Goal: Browse casually: Explore the website without a specific task or goal

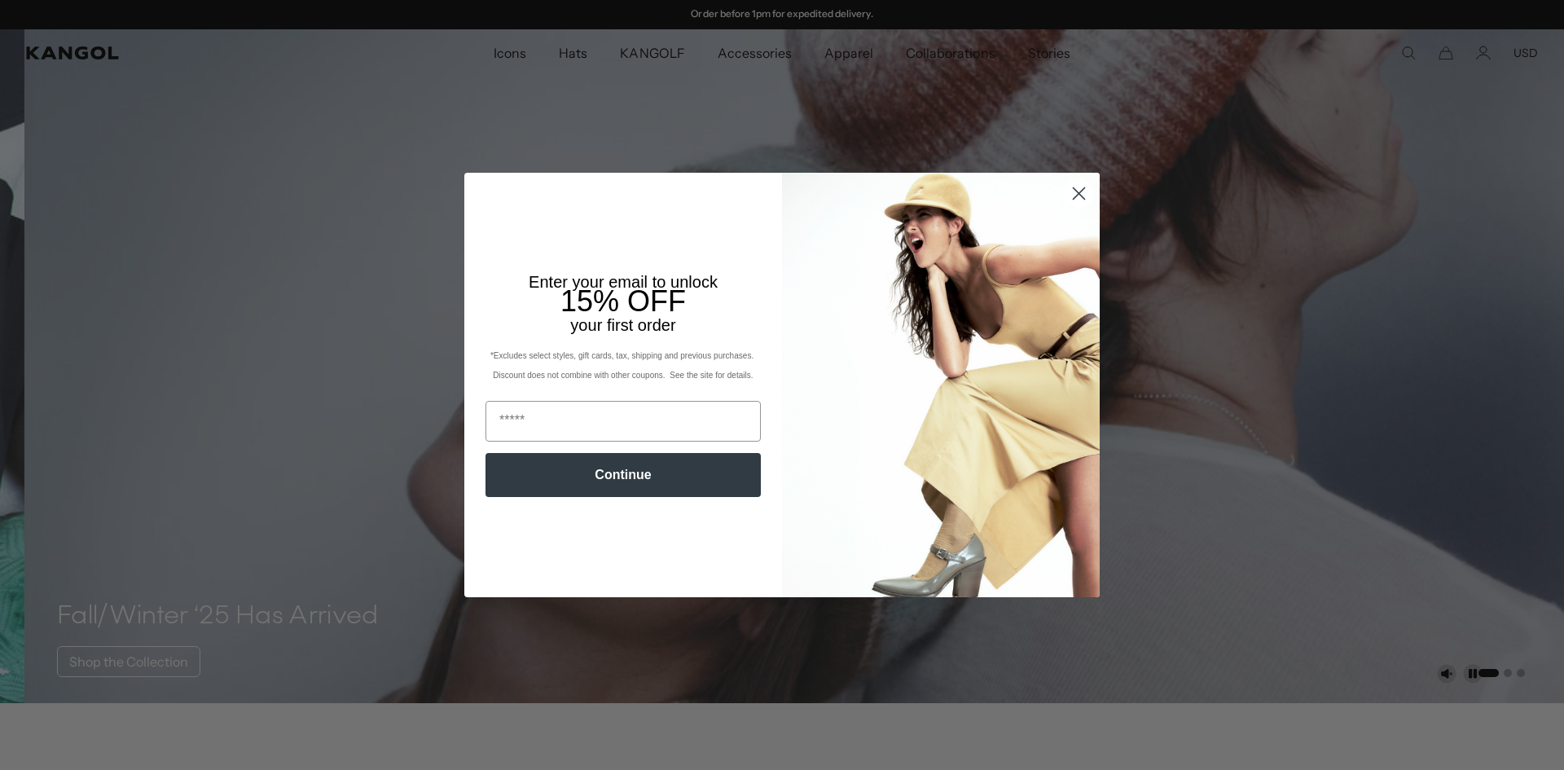
click at [829, 111] on div "Close dialog Enter your email to unlock 15% OFF your first order *Excludes sele…" at bounding box center [782, 385] width 1564 height 770
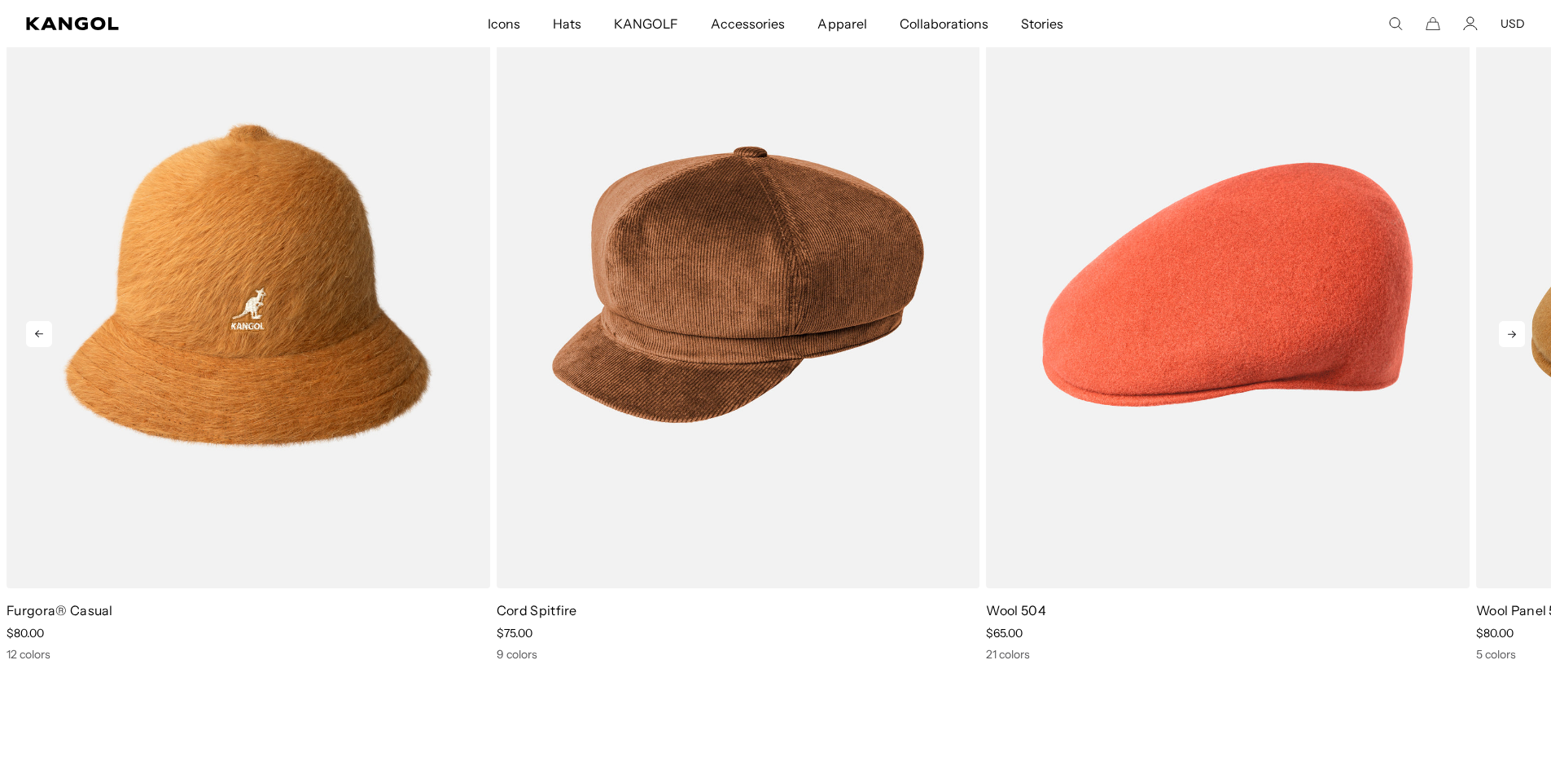
scroll to position [0, 336]
click at [1516, 332] on icon at bounding box center [1512, 334] width 26 height 26
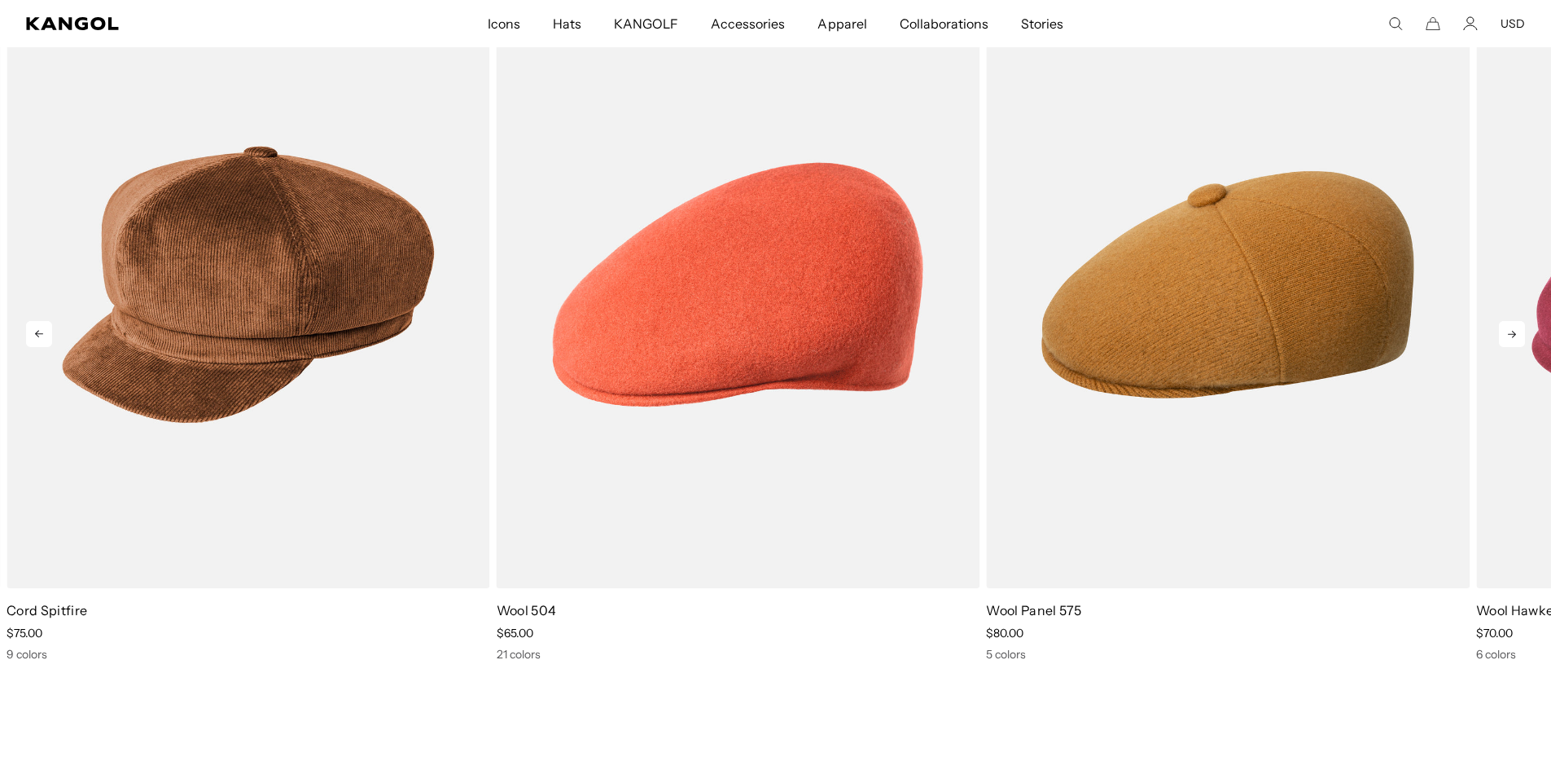
scroll to position [0, 0]
click at [1516, 332] on icon at bounding box center [1512, 334] width 26 height 26
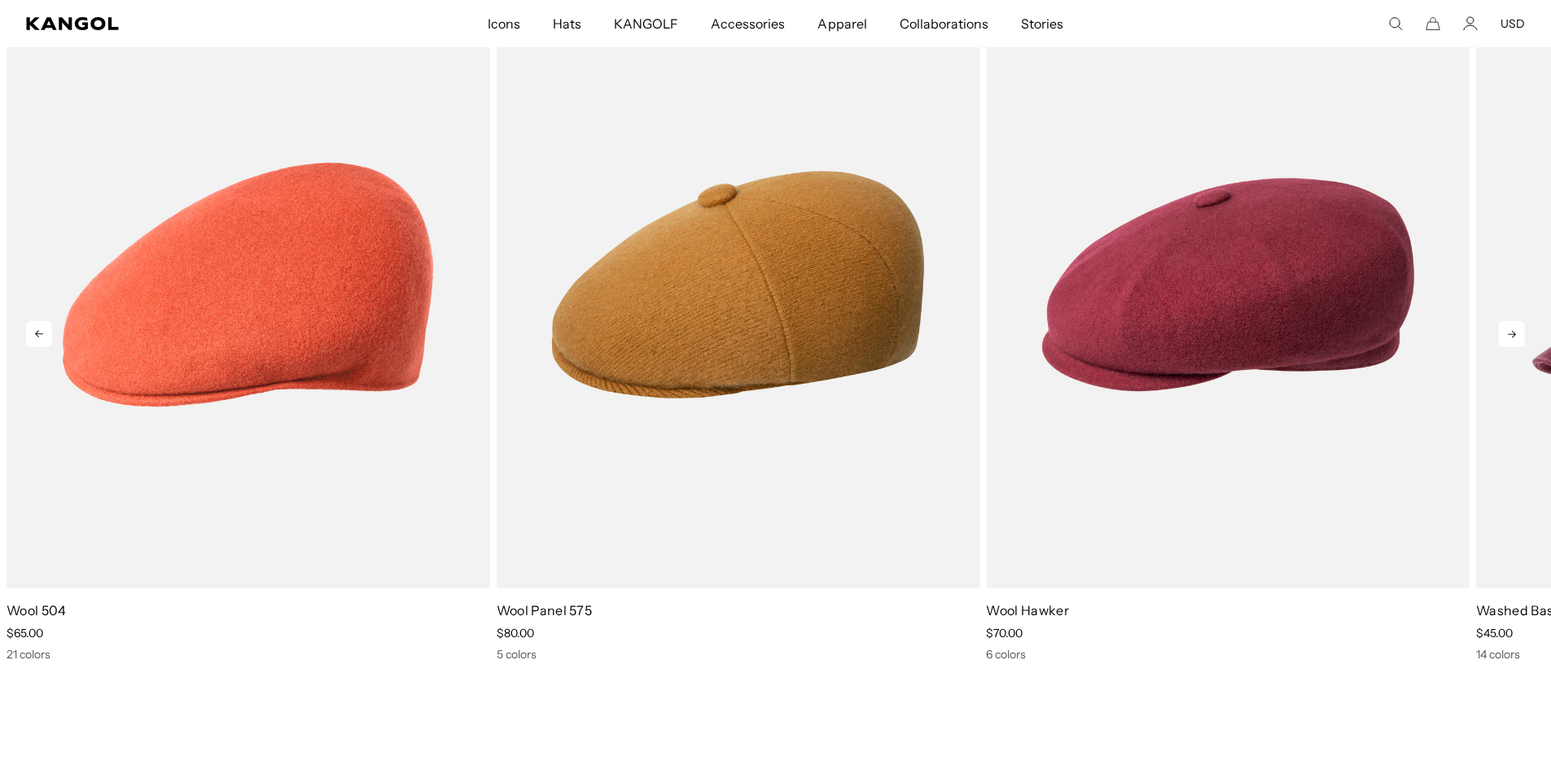
click at [1516, 332] on icon at bounding box center [1512, 334] width 26 height 26
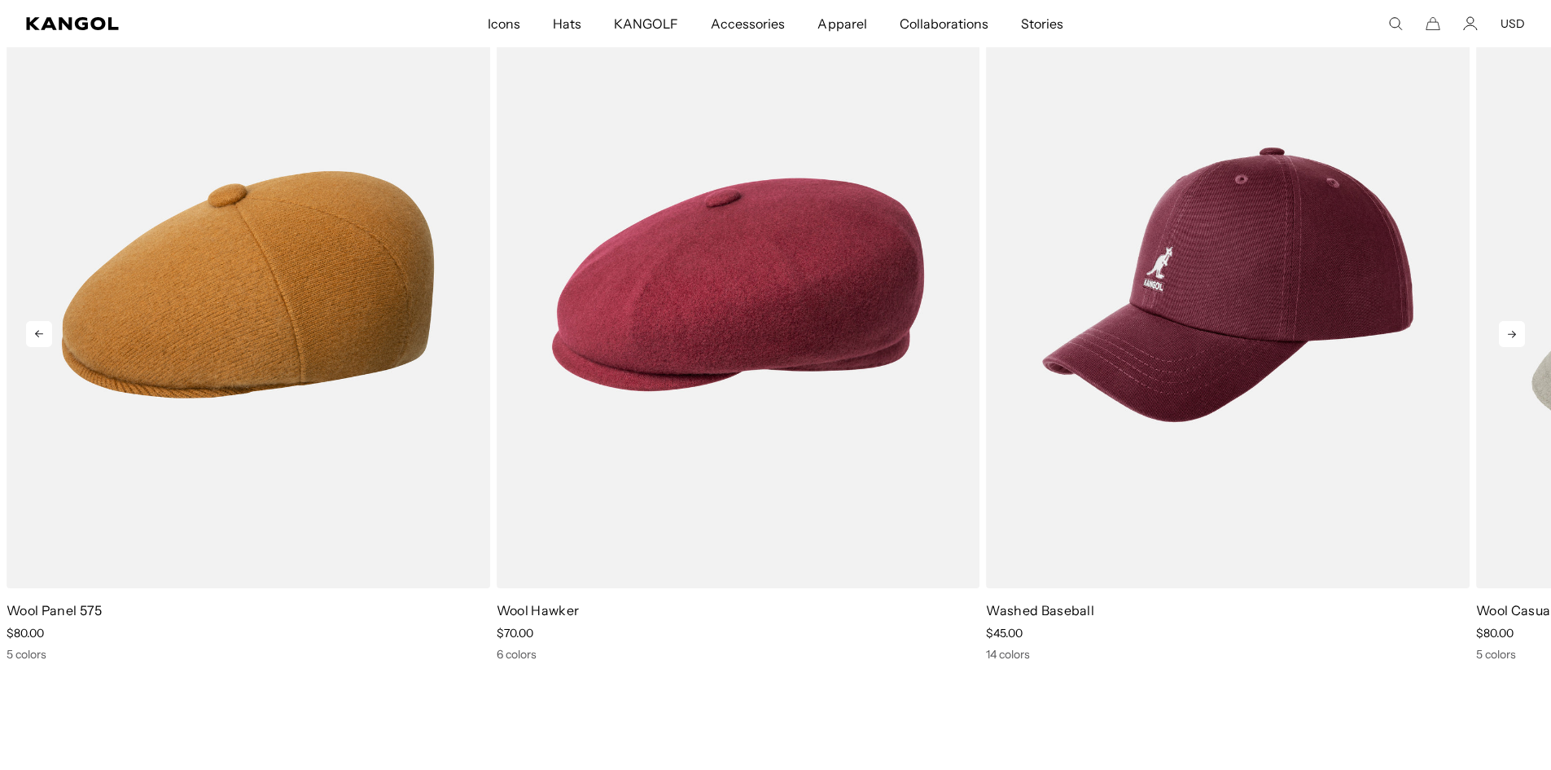
scroll to position [0, 336]
click at [1516, 332] on icon at bounding box center [1512, 334] width 26 height 26
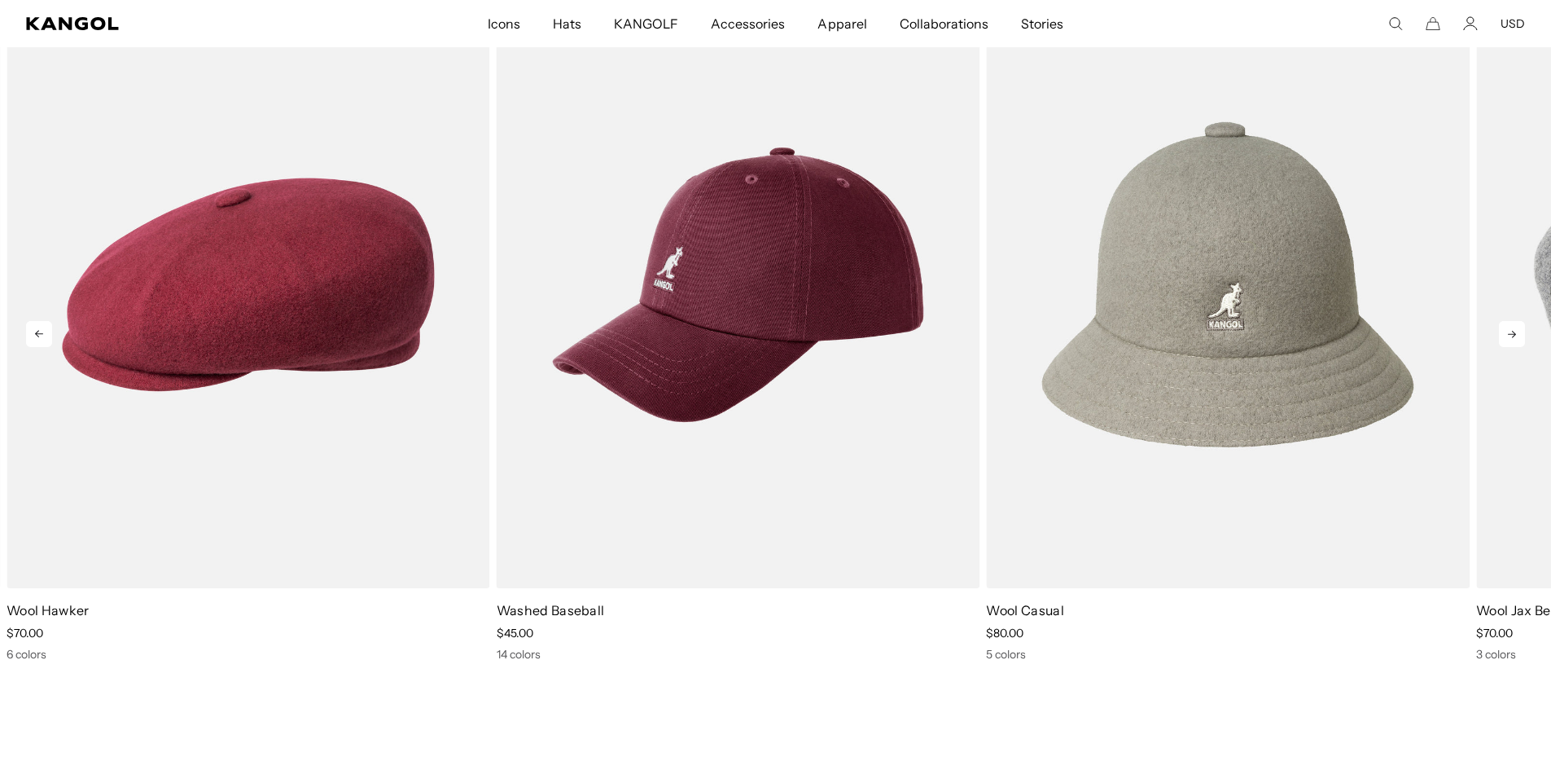
scroll to position [0, 0]
click at [1516, 332] on icon at bounding box center [1512, 334] width 26 height 26
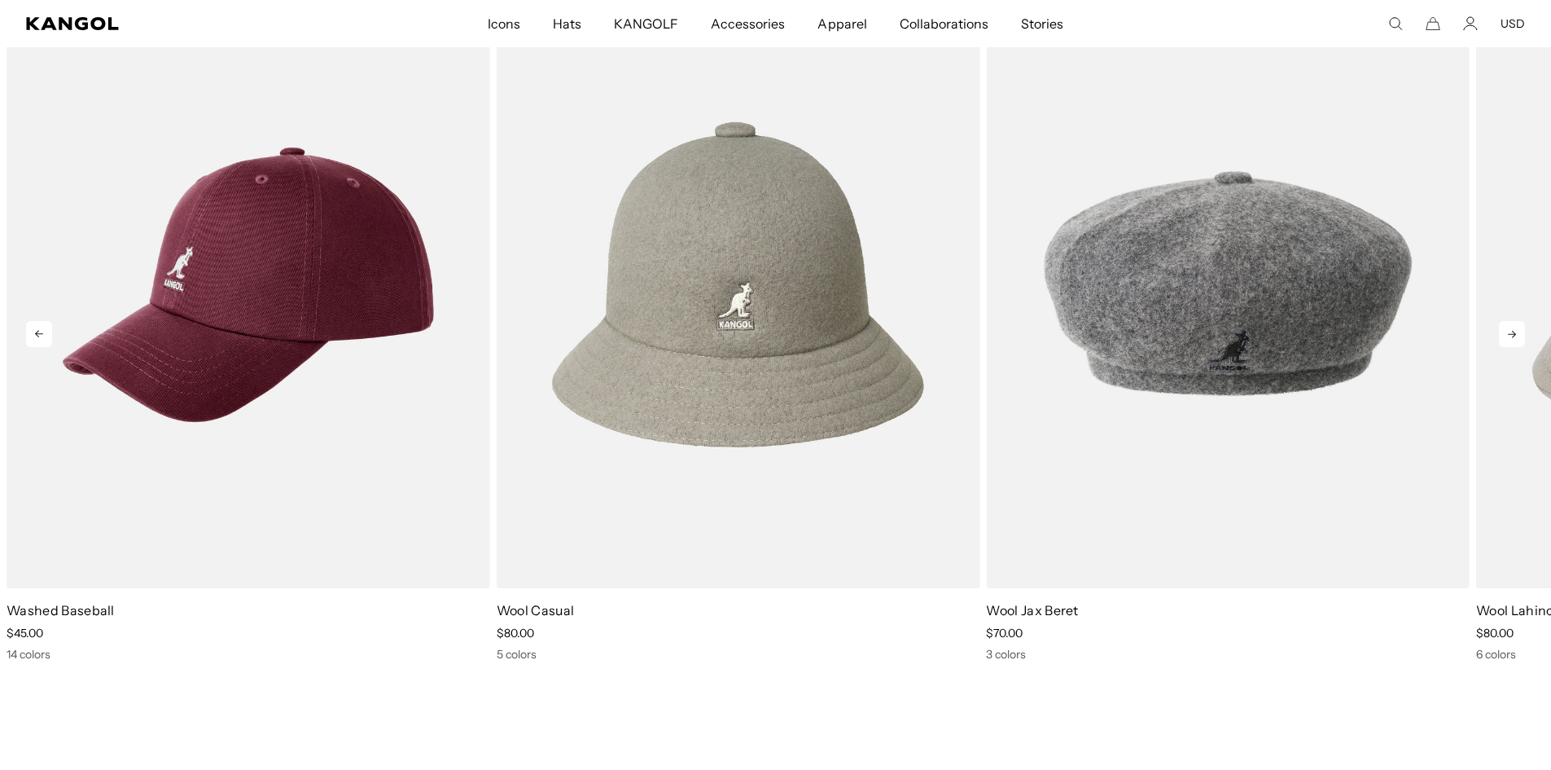
click at [1516, 332] on icon at bounding box center [1512, 334] width 26 height 26
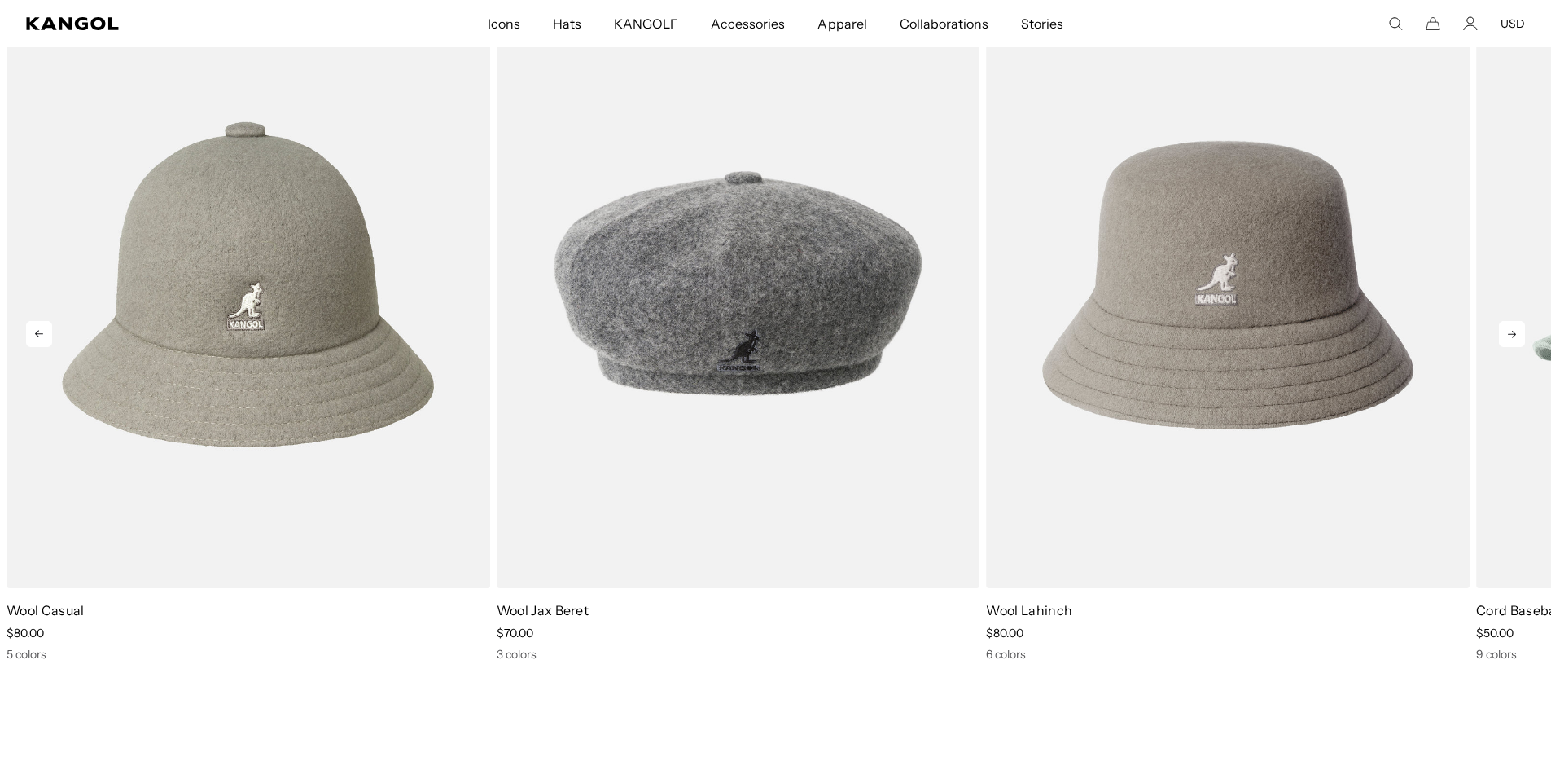
click at [1516, 332] on icon at bounding box center [1512, 334] width 26 height 26
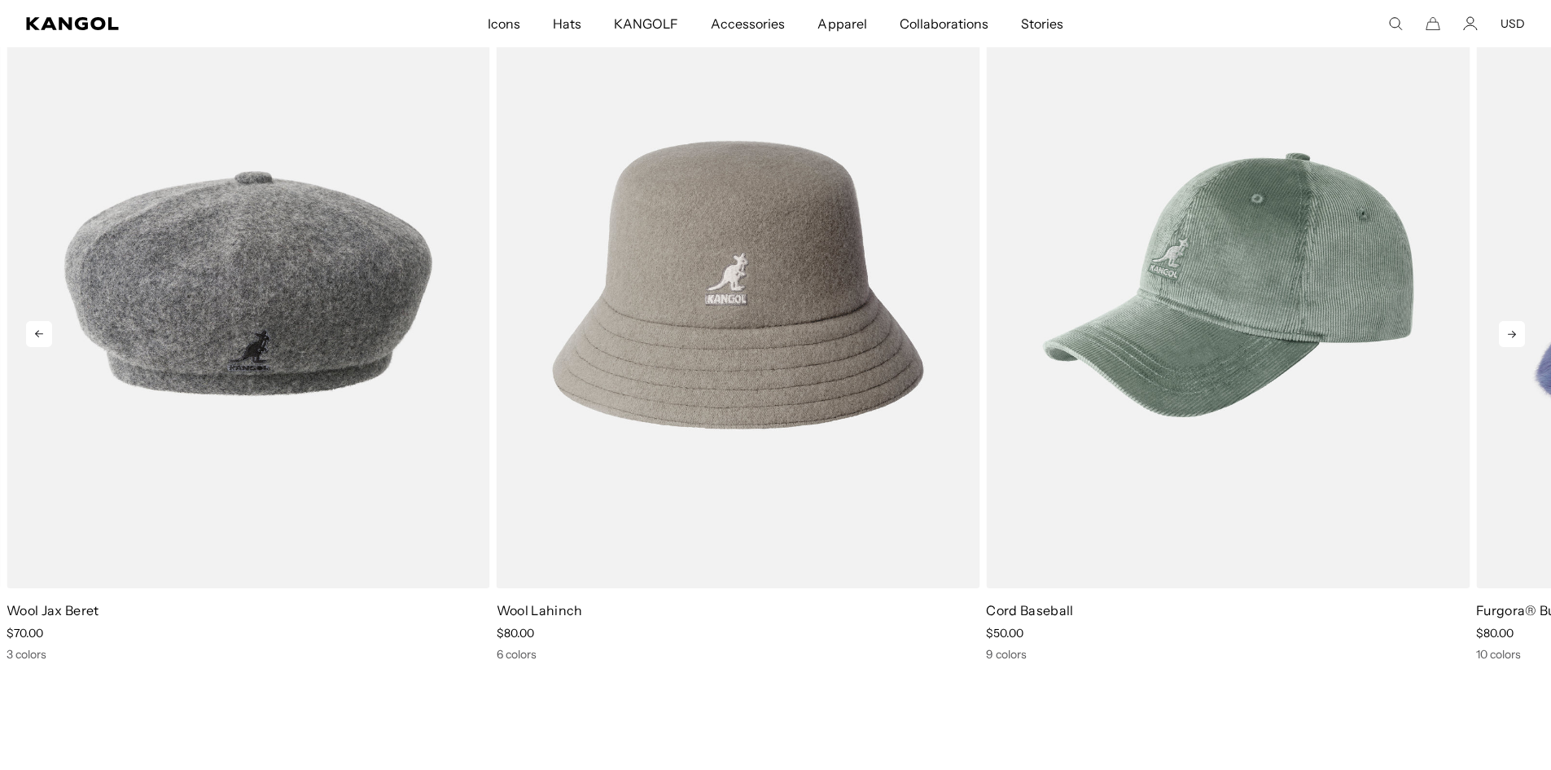
scroll to position [0, 336]
click at [1516, 332] on icon at bounding box center [1512, 334] width 26 height 26
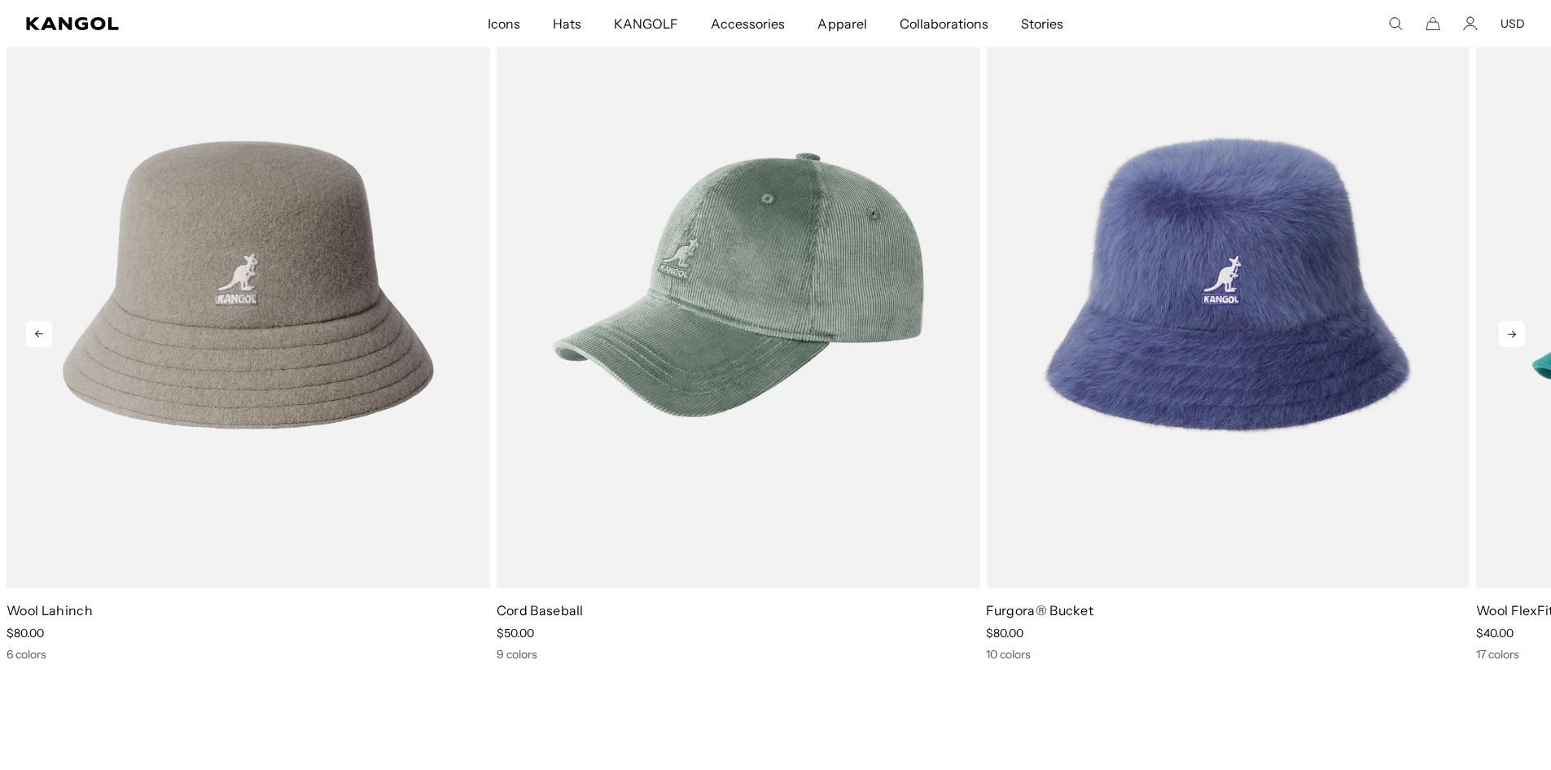
click at [1516, 332] on icon at bounding box center [1512, 334] width 26 height 26
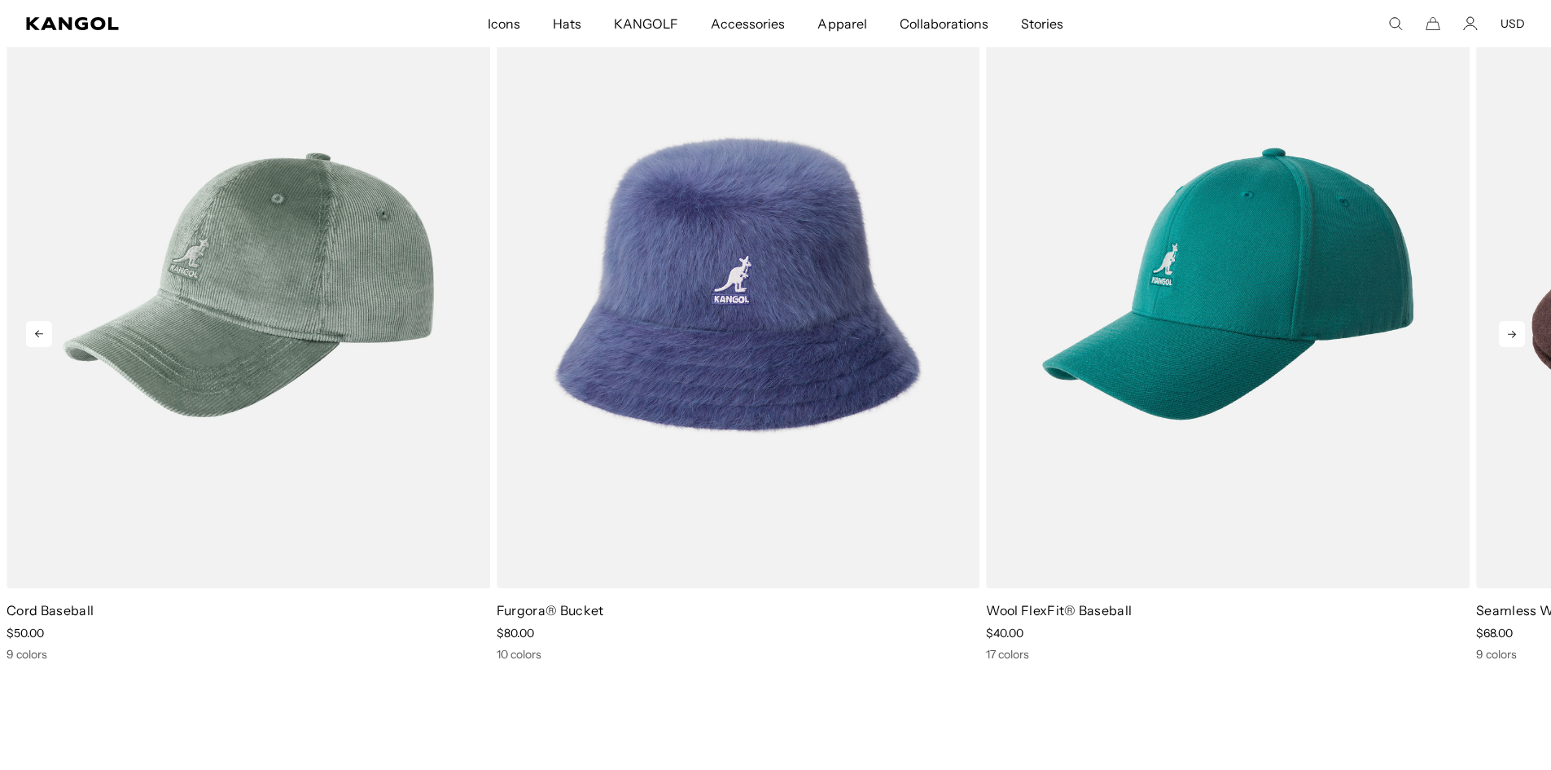
click at [1516, 332] on icon at bounding box center [1512, 334] width 26 height 26
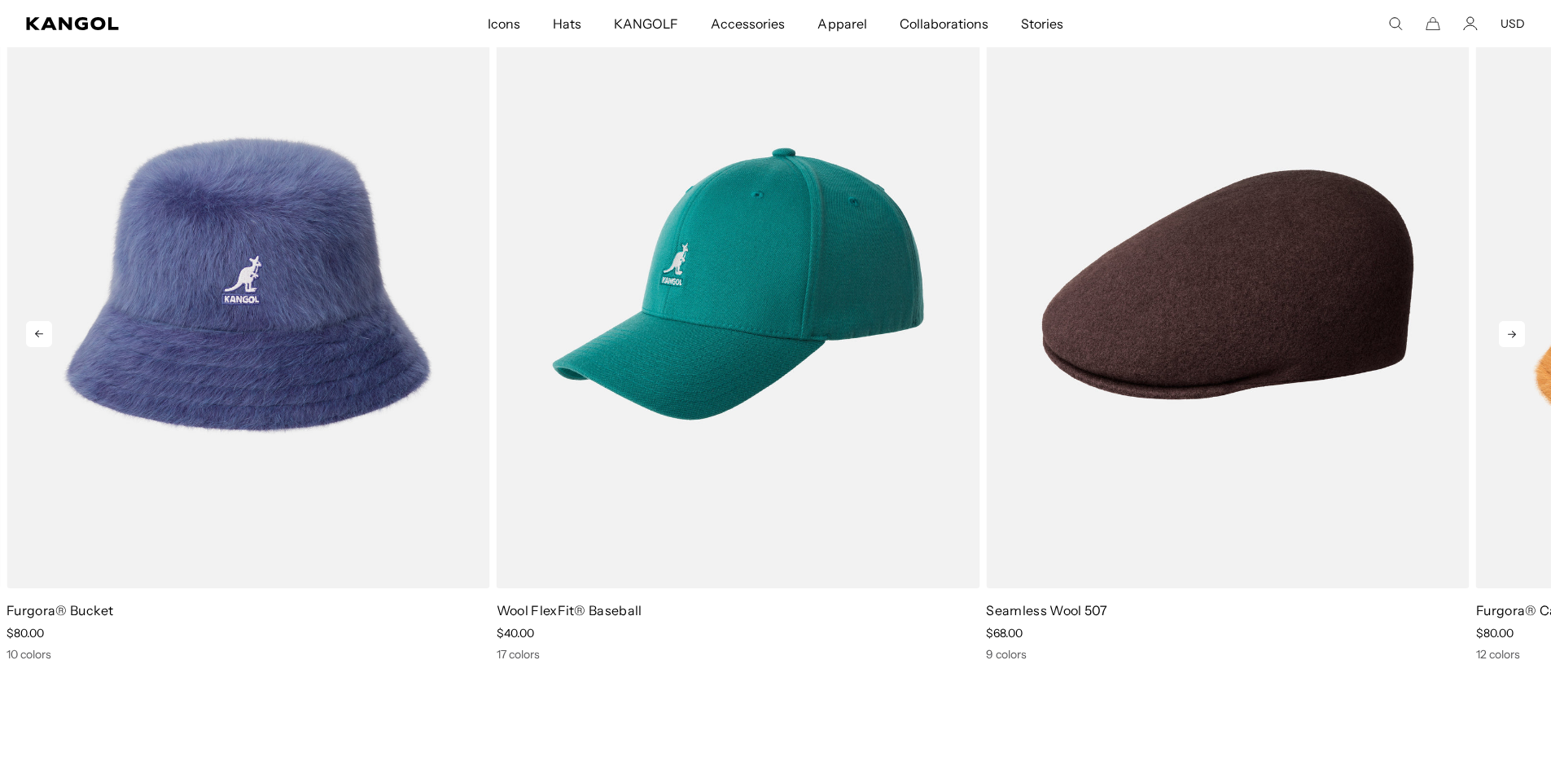
click at [1516, 332] on icon at bounding box center [1512, 334] width 26 height 26
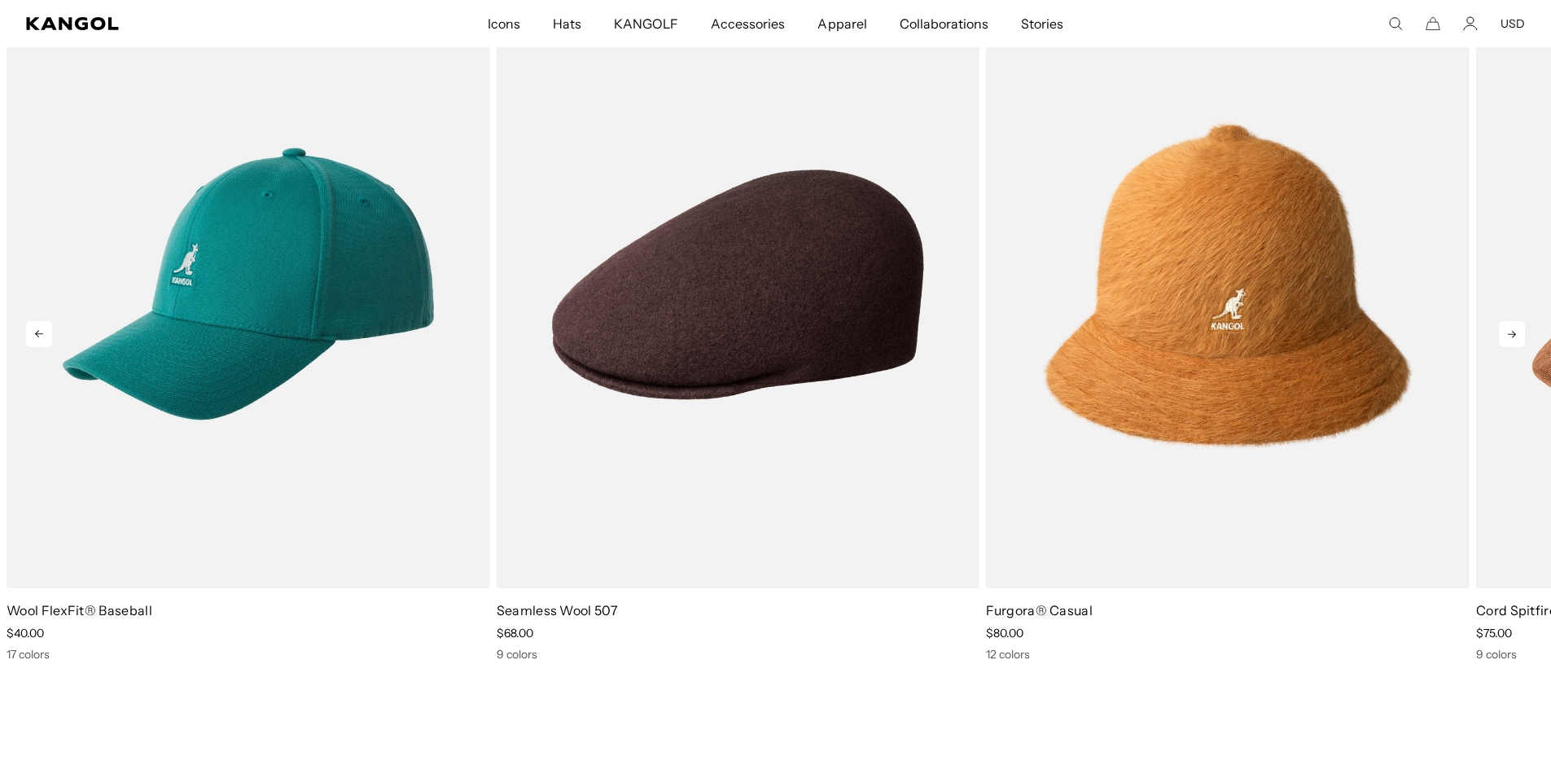
click at [1516, 332] on icon at bounding box center [1512, 334] width 26 height 26
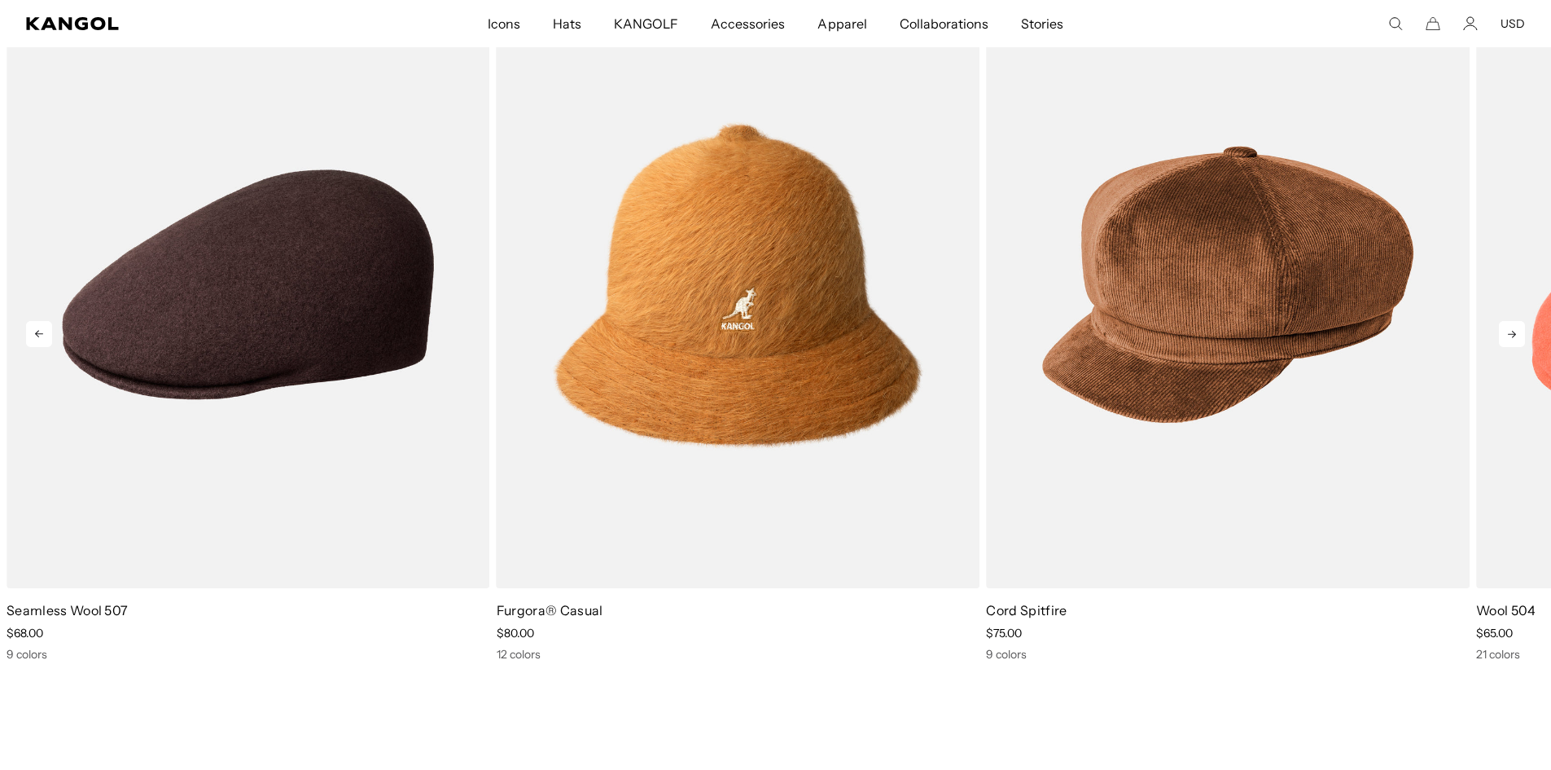
scroll to position [0, 0]
click at [1516, 332] on icon at bounding box center [1512, 334] width 26 height 26
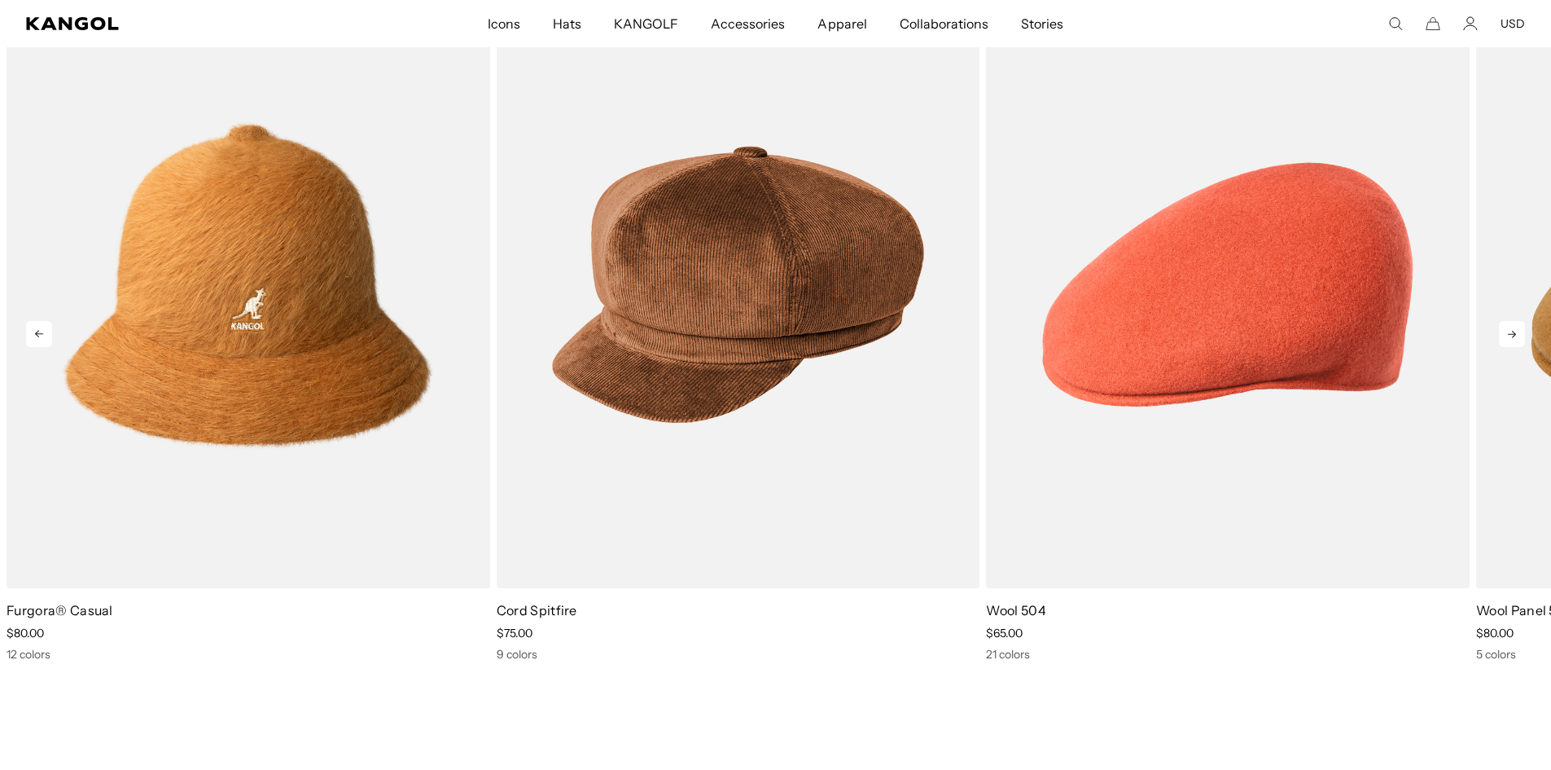
click at [1516, 332] on icon at bounding box center [1512, 334] width 26 height 26
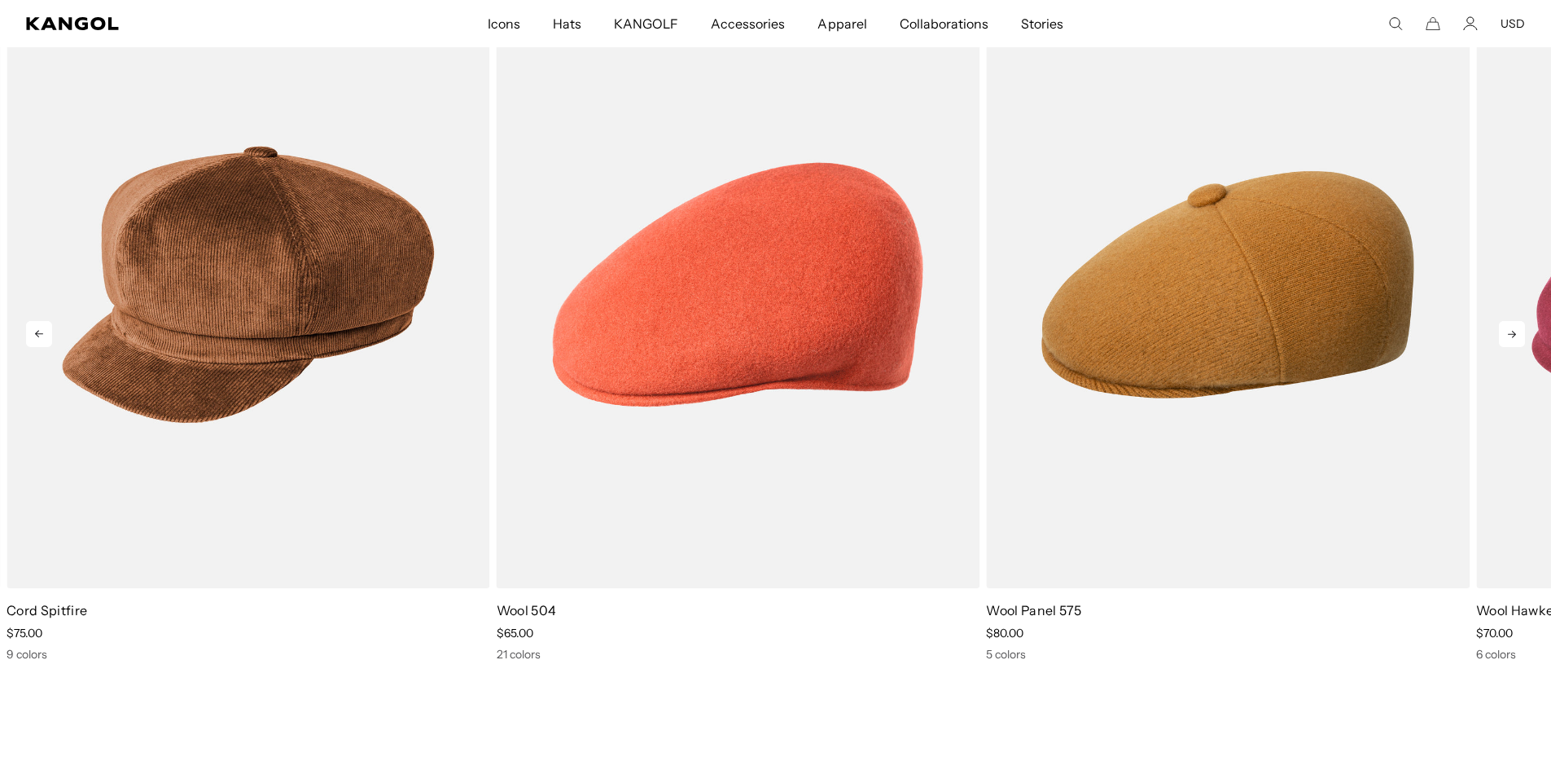
click at [1516, 332] on icon at bounding box center [1512, 334] width 26 height 26
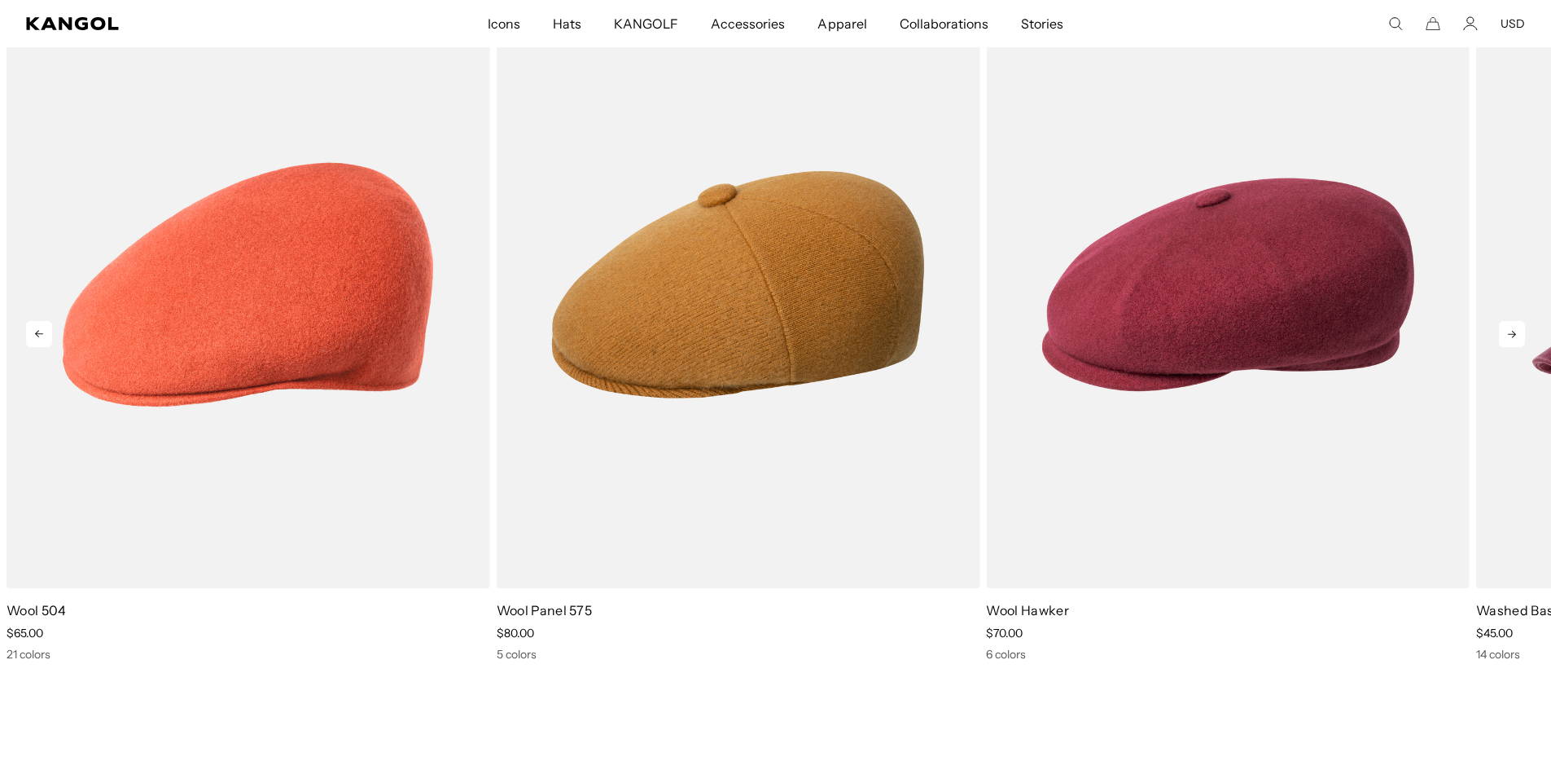
click at [1516, 332] on icon at bounding box center [1512, 334] width 26 height 26
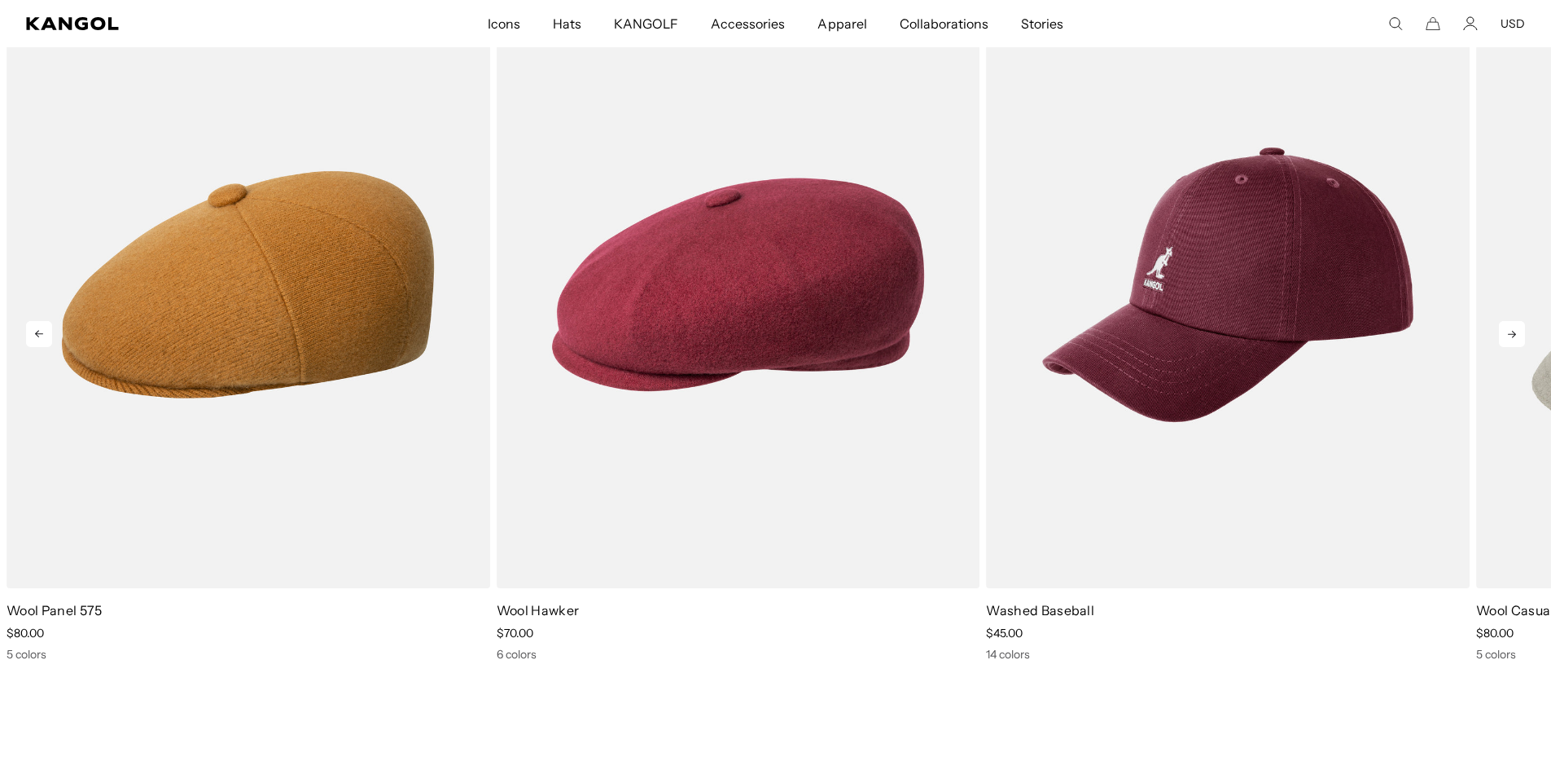
click at [1516, 332] on icon at bounding box center [1512, 334] width 26 height 26
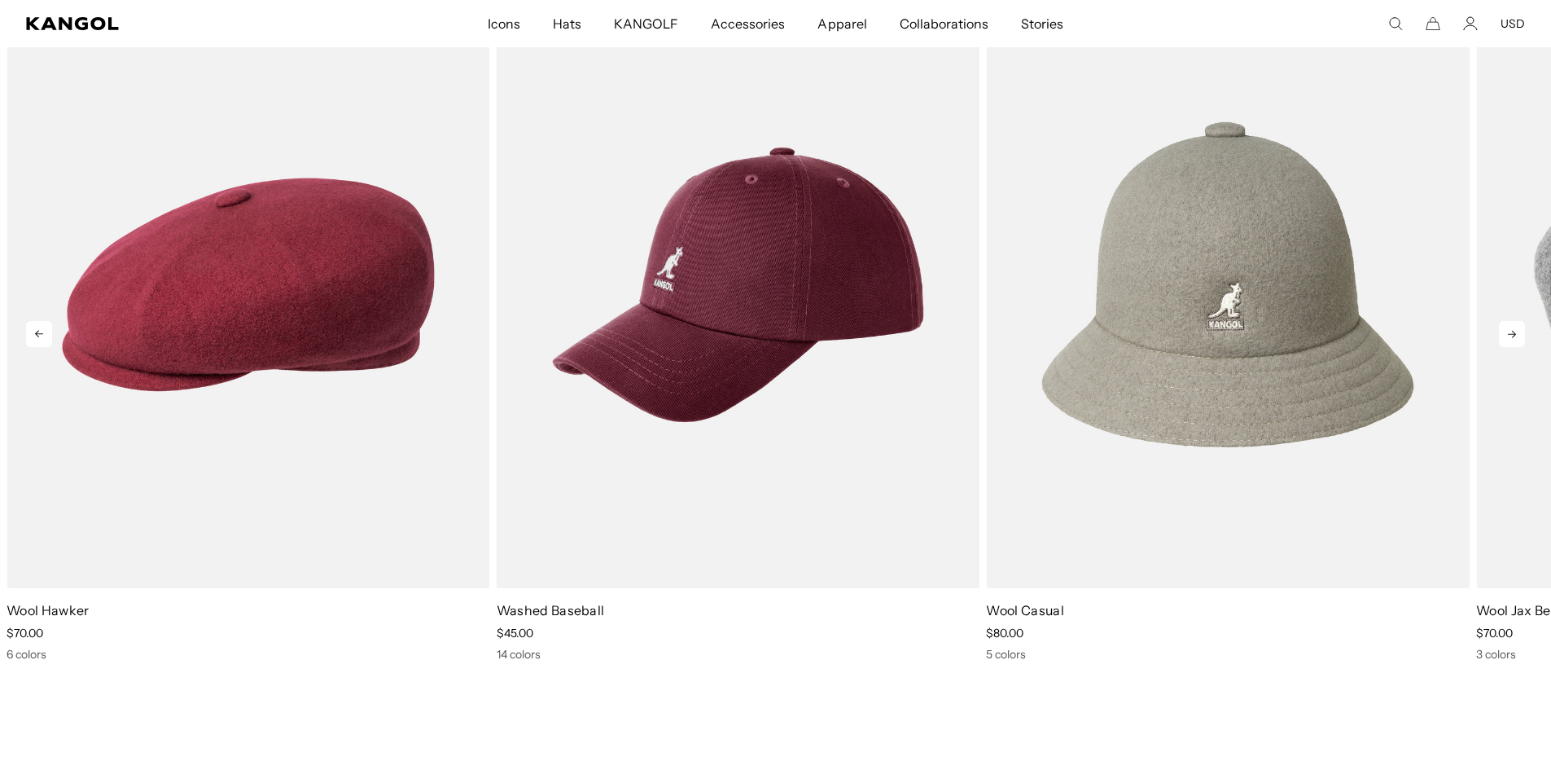
scroll to position [0, 336]
click at [1516, 332] on icon at bounding box center [1512, 334] width 26 height 26
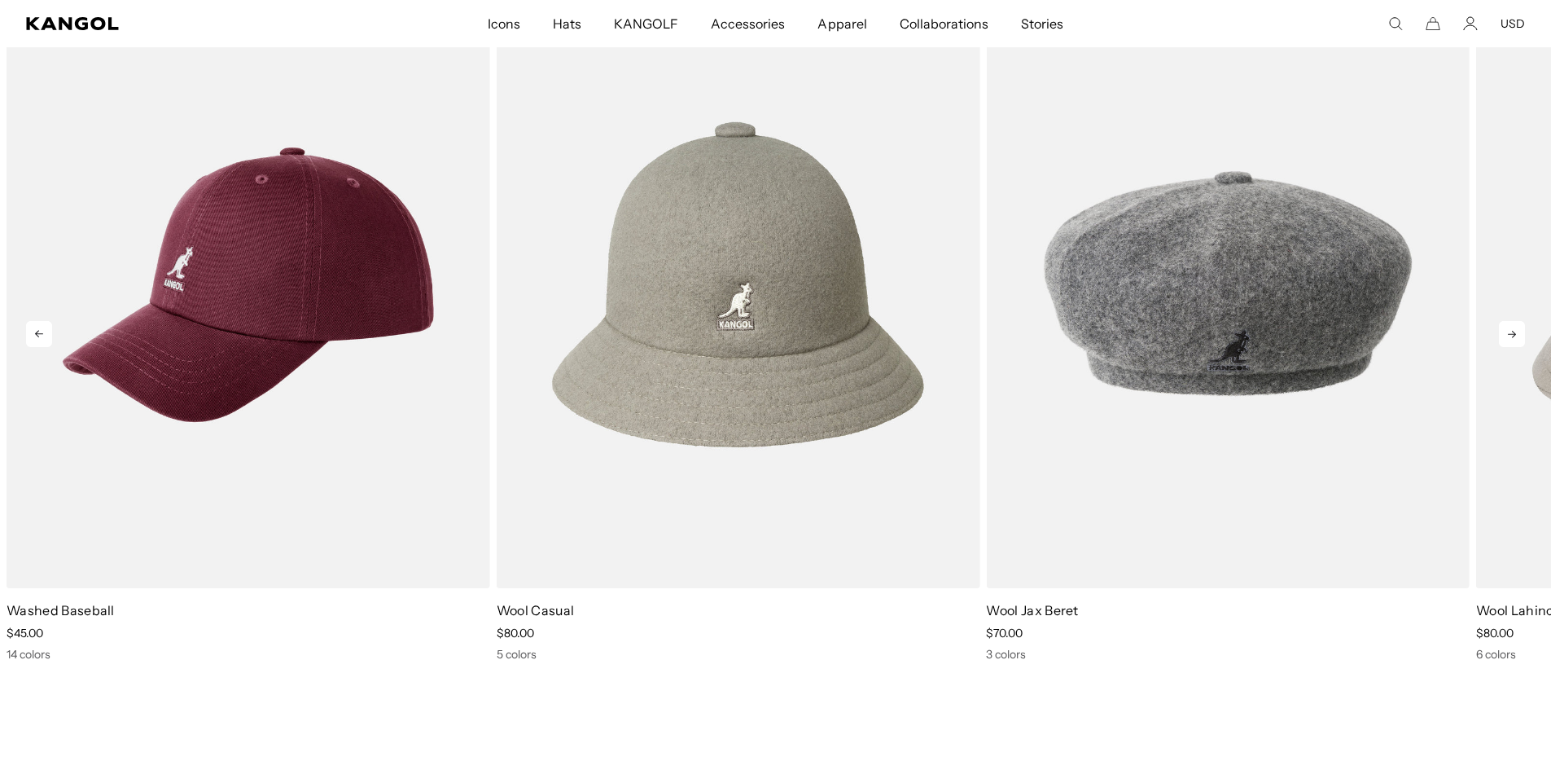
click at [1516, 332] on icon at bounding box center [1512, 334] width 26 height 26
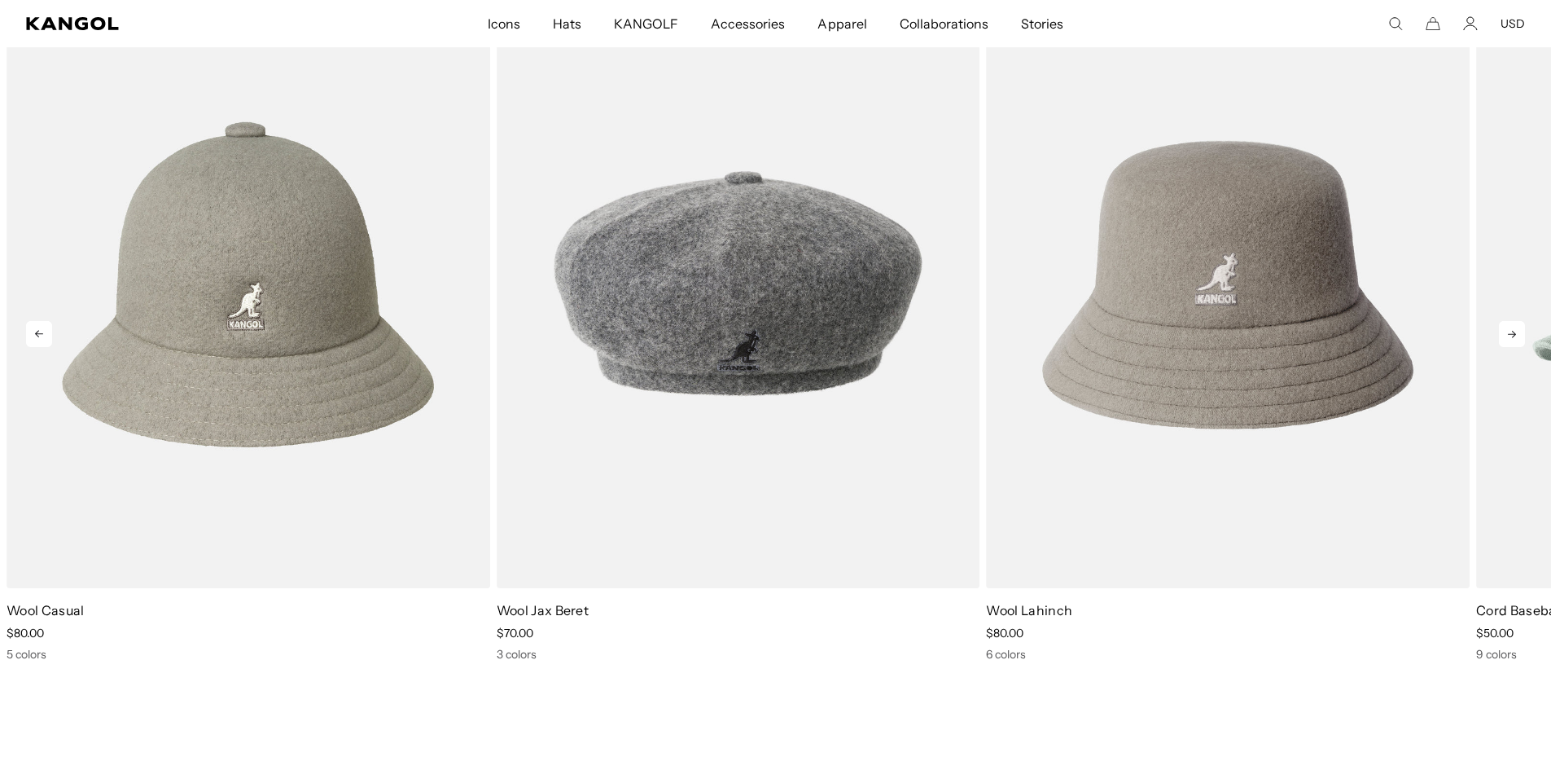
click at [1516, 332] on icon at bounding box center [1512, 334] width 26 height 26
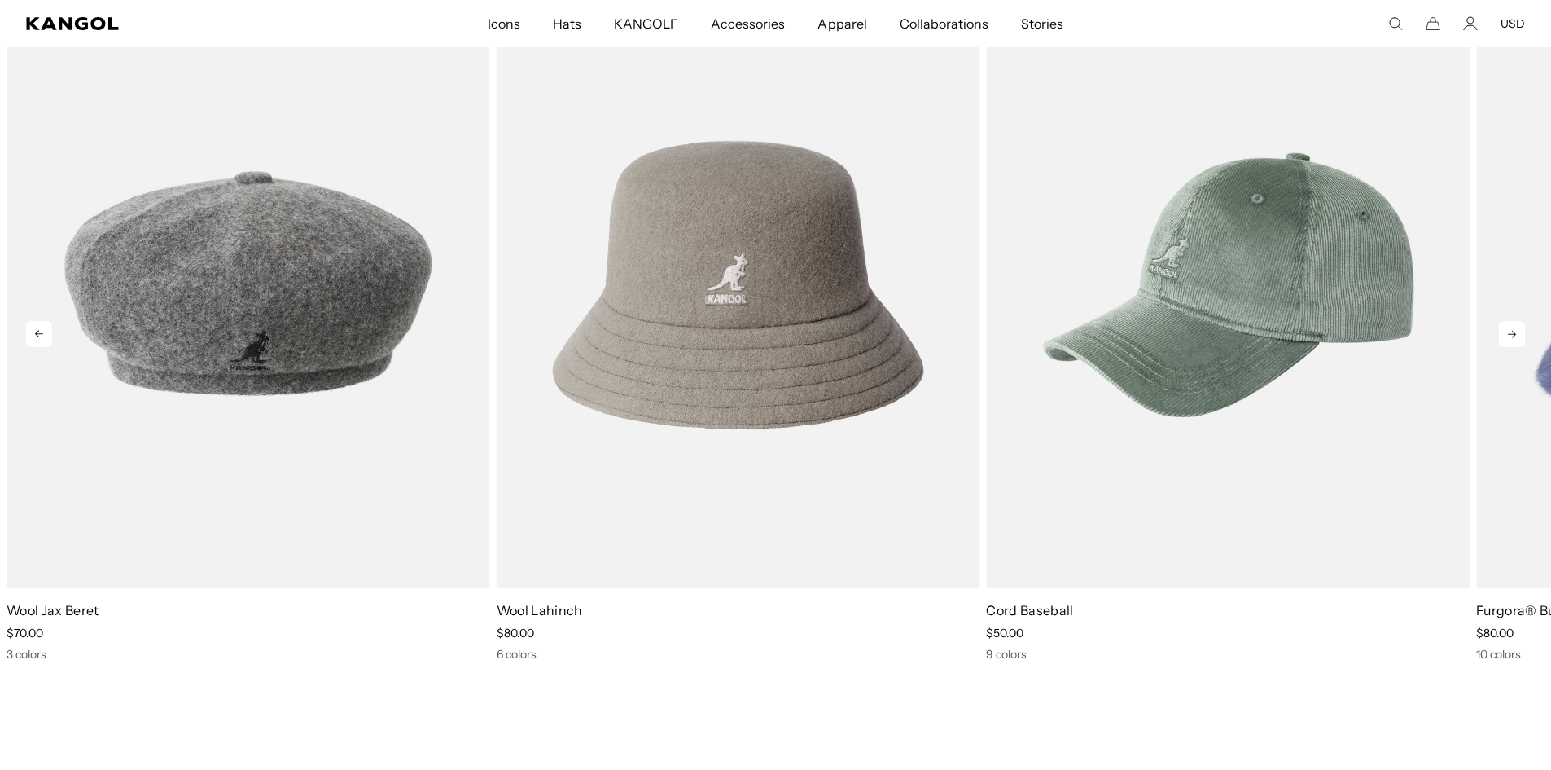
click at [1516, 332] on icon at bounding box center [1512, 334] width 26 height 26
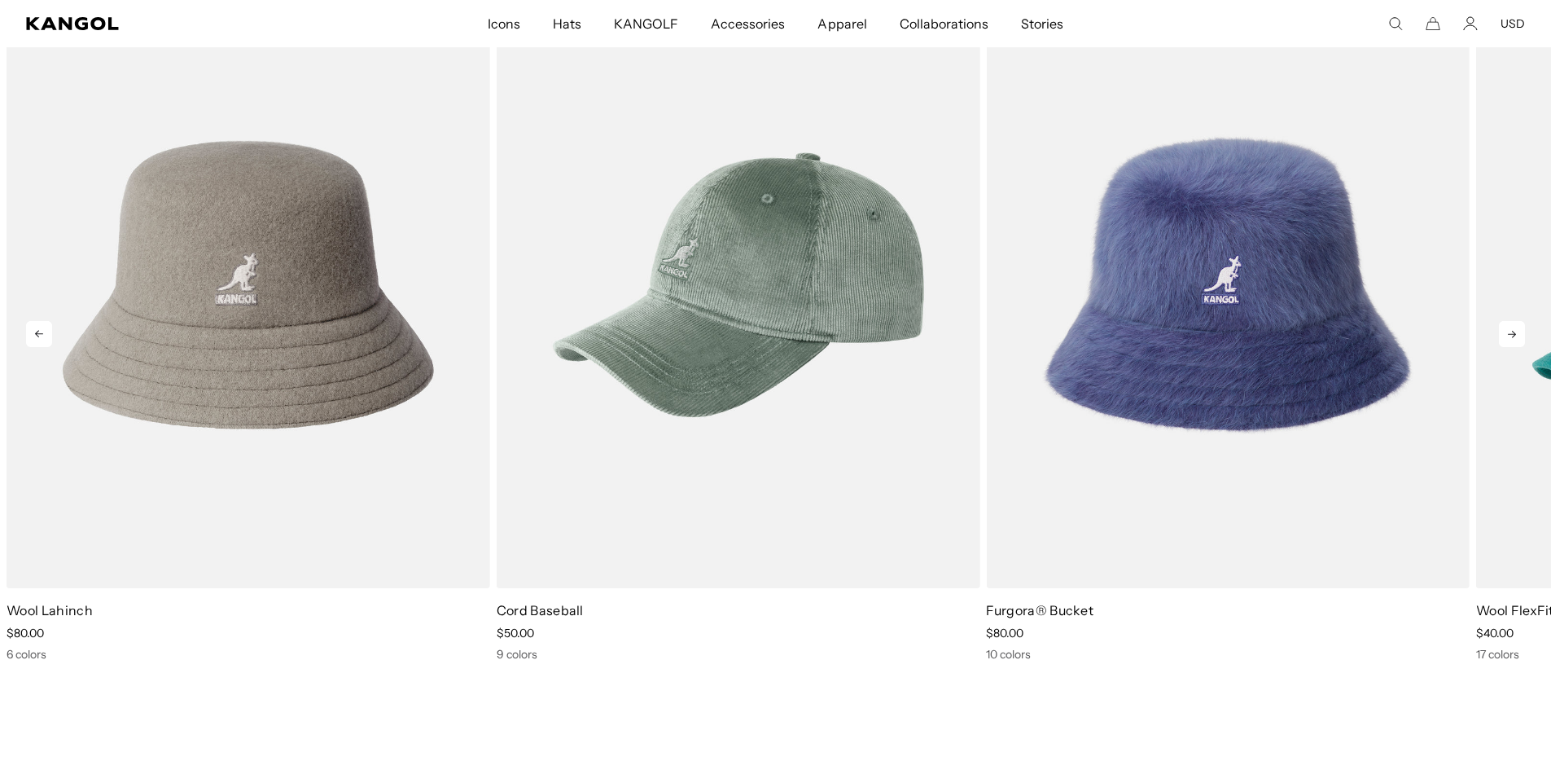
click at [1516, 332] on icon at bounding box center [1512, 334] width 26 height 26
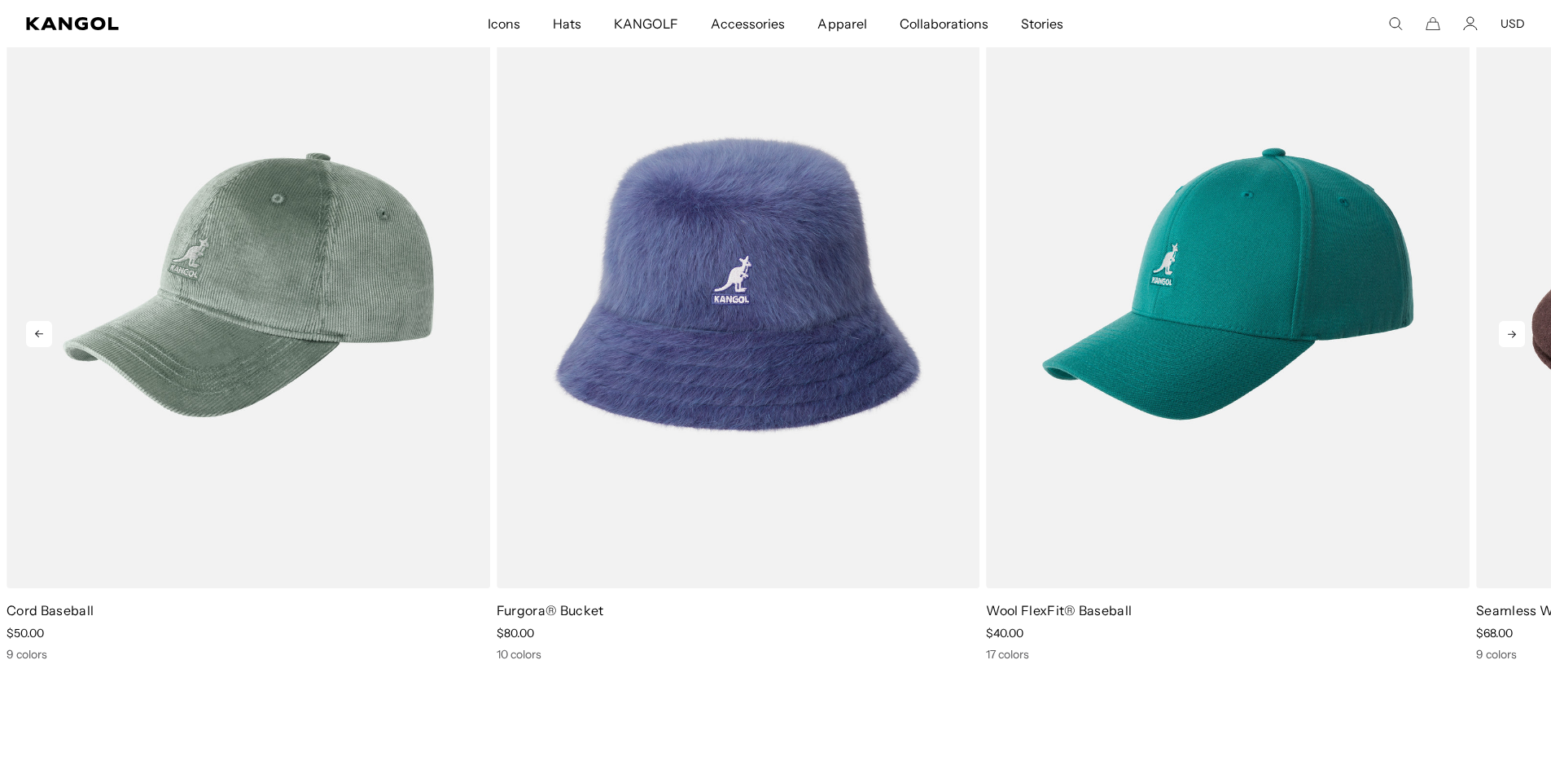
click at [1516, 332] on icon at bounding box center [1512, 334] width 26 height 26
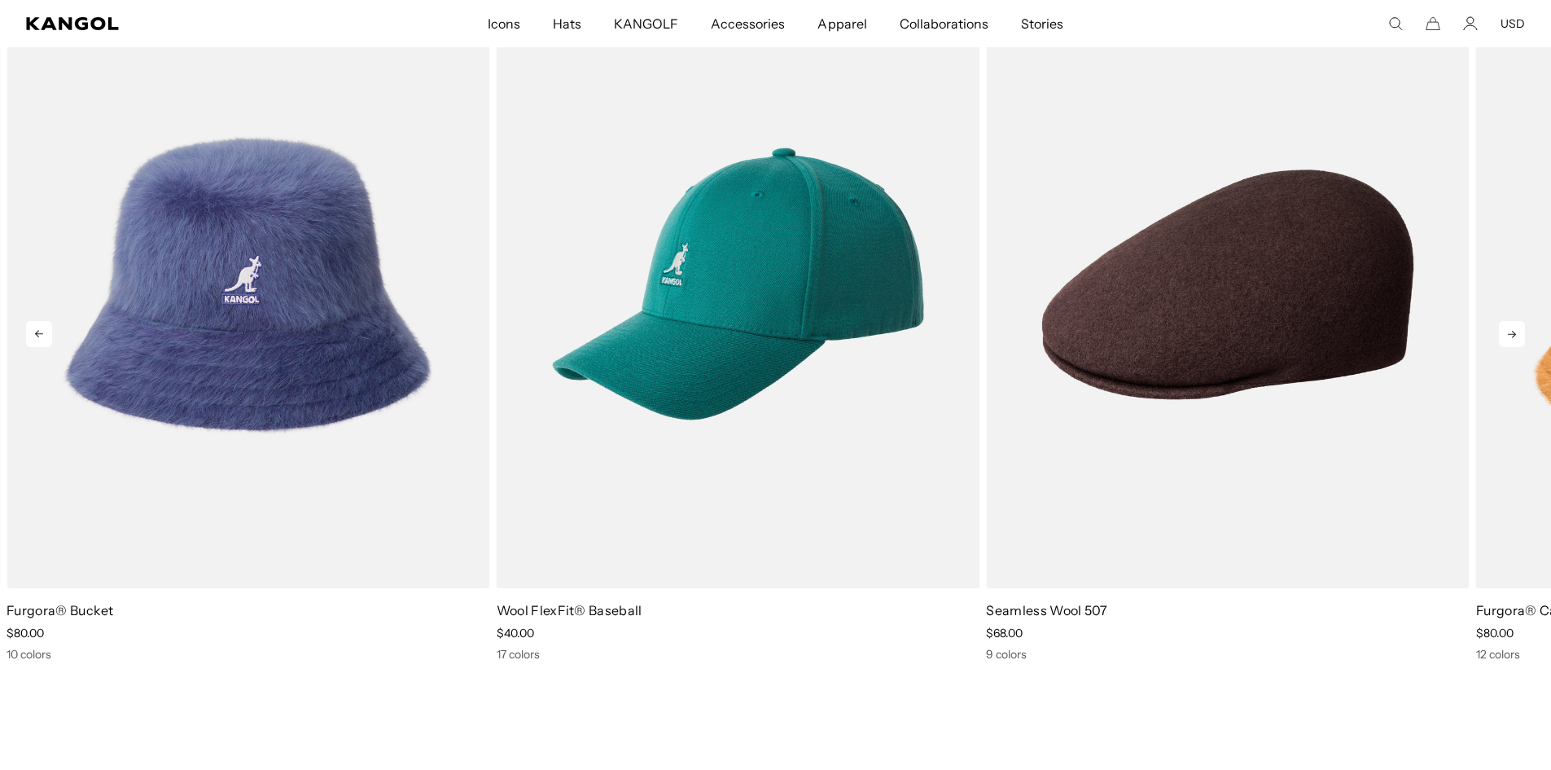
scroll to position [0, 0]
click at [1516, 332] on icon at bounding box center [1512, 334] width 26 height 26
